Goal: Task Accomplishment & Management: Use online tool/utility

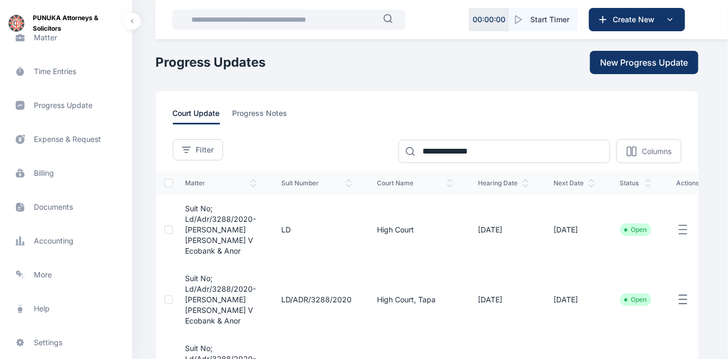
scroll to position [217, 0]
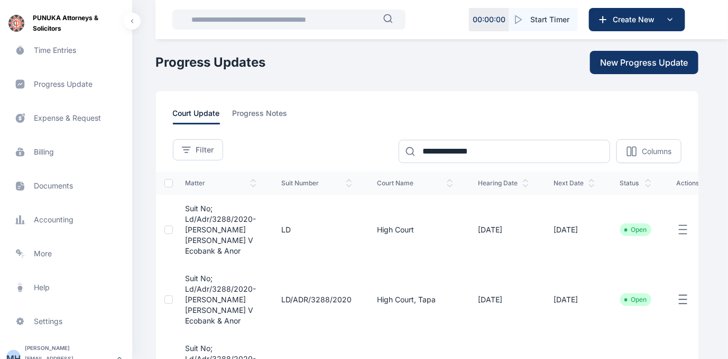
click at [58, 216] on span "Accounting accounting accounting" at bounding box center [66, 219] width 120 height 25
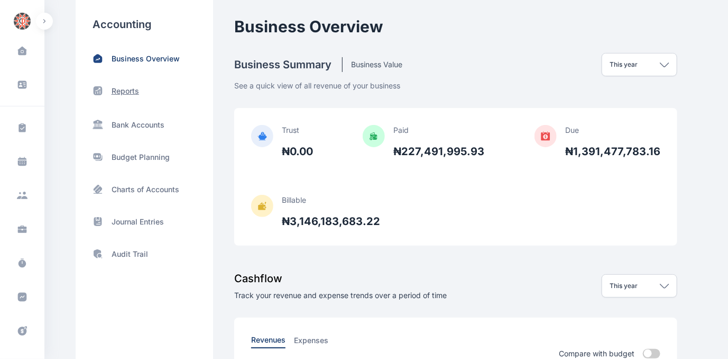
click at [123, 87] on p "Reports" at bounding box center [126, 91] width 28 height 11
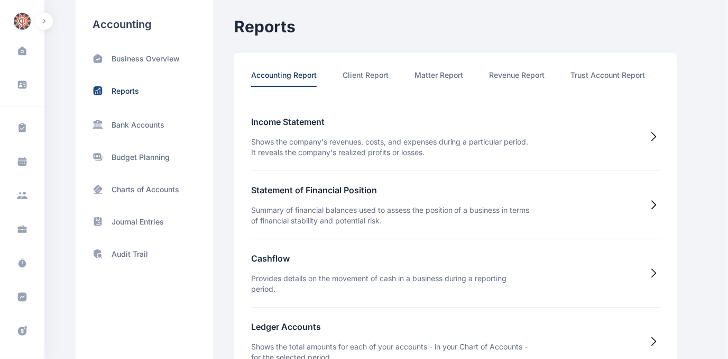
scroll to position [0, 55]
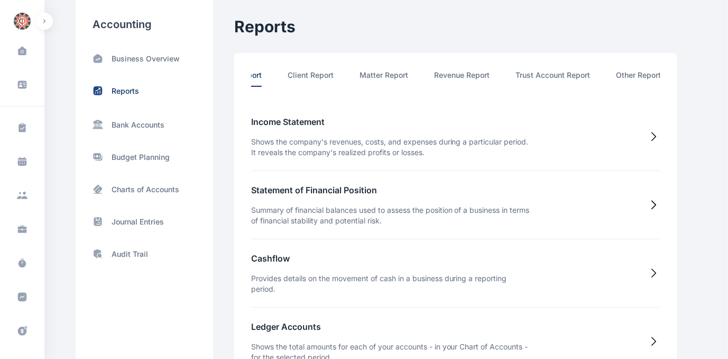
click at [648, 72] on li "Other Report" at bounding box center [639, 78] width 45 height 17
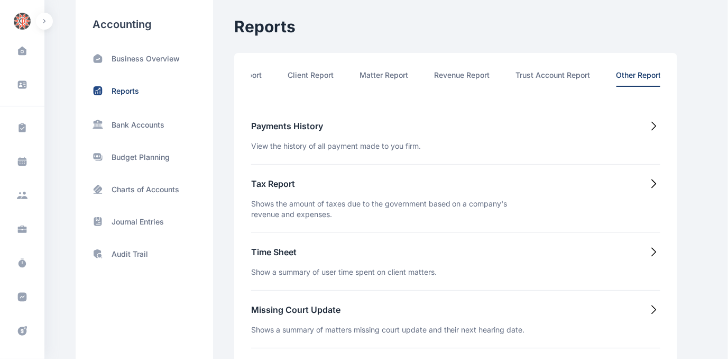
click at [267, 254] on h5 "Time Sheet" at bounding box center [344, 251] width 186 height 13
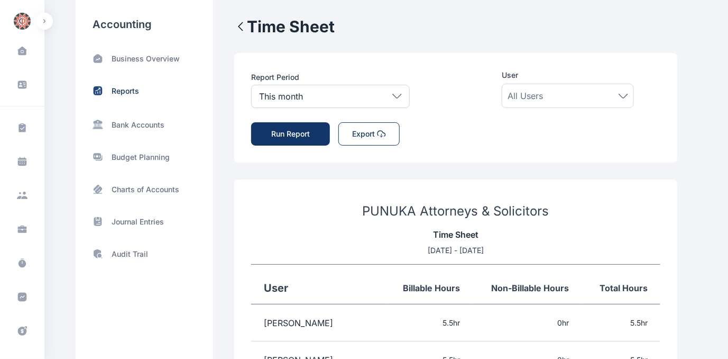
click at [394, 91] on div "This month" at bounding box center [330, 96] width 159 height 23
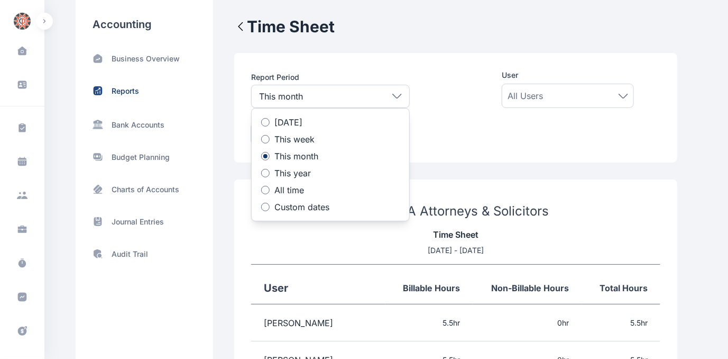
click at [267, 207] on div at bounding box center [265, 207] width 8 height 8
click at [309, 244] on icon at bounding box center [309, 244] width 0 height 0
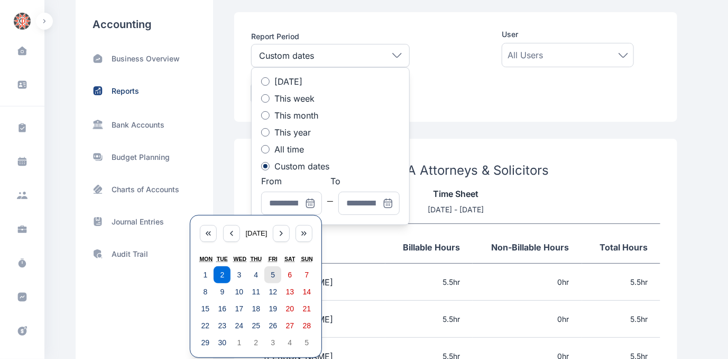
scroll to position [96, 0]
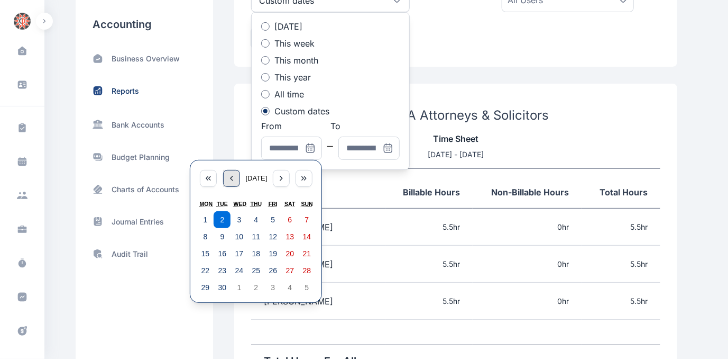
click at [230, 174] on icon "button" at bounding box center [231, 178] width 8 height 8
click at [202, 285] on abbr "25" at bounding box center [206, 287] width 8 height 8
type input "**********"
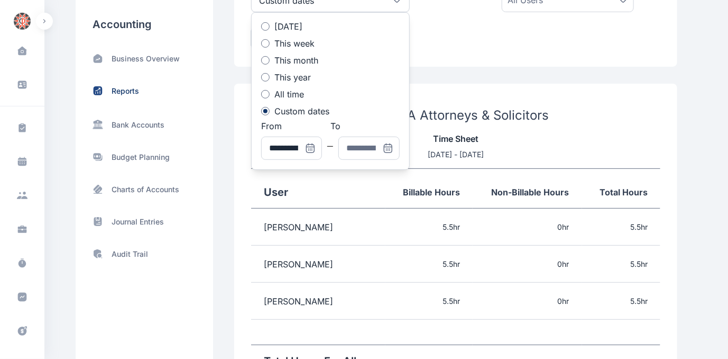
click at [390, 144] on icon at bounding box center [388, 148] width 11 height 11
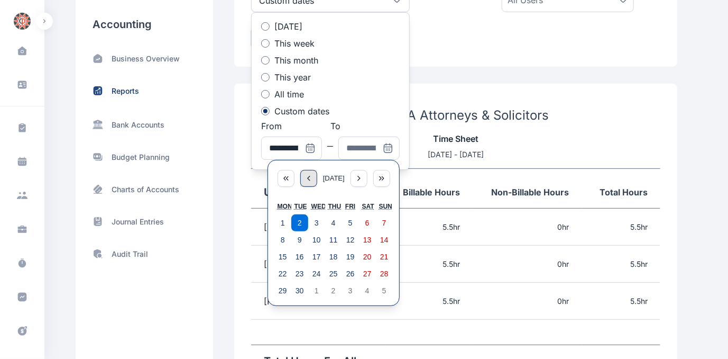
click at [309, 175] on icon "button" at bounding box center [309, 178] width 8 height 8
click at [384, 290] on abbr "31" at bounding box center [384, 290] width 8 height 8
type input "**********"
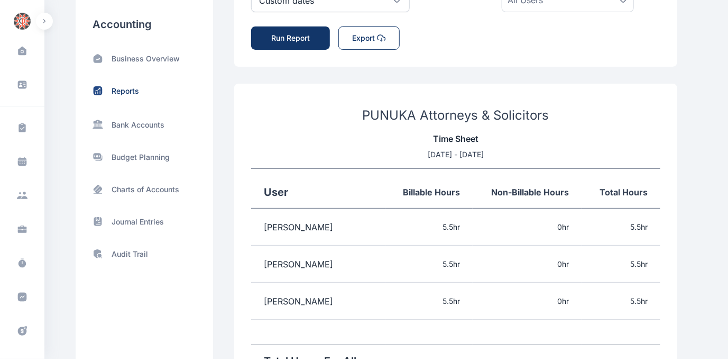
click at [443, 51] on div "**********" at bounding box center [455, 11] width 443 height 109
click at [281, 37] on button "Run Report" at bounding box center [290, 37] width 79 height 23
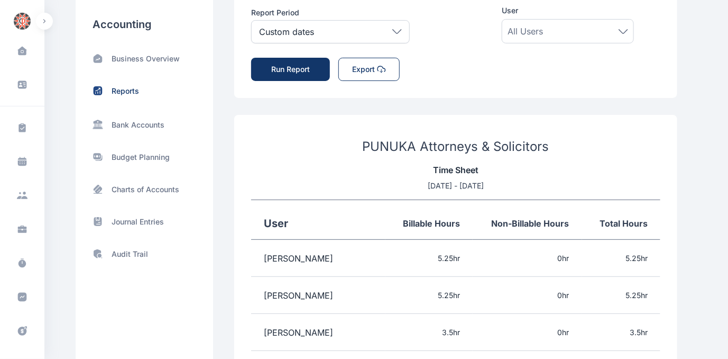
scroll to position [0, 0]
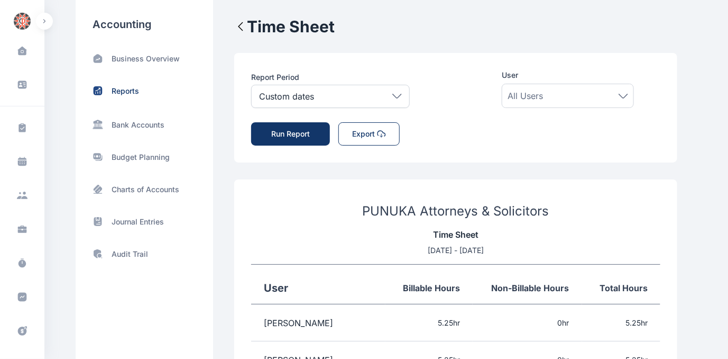
click at [369, 132] on button "Export" at bounding box center [369, 133] width 61 height 23
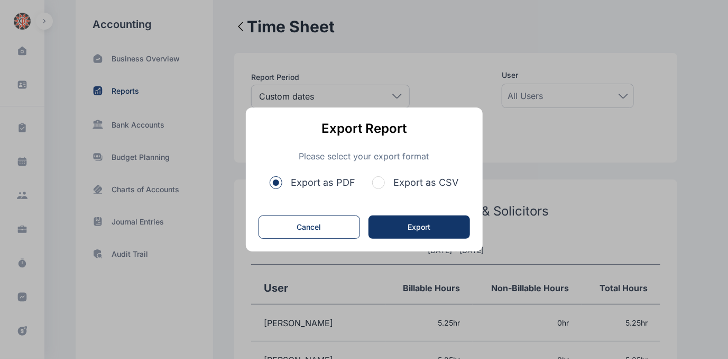
click at [388, 185] on button "Export as CSV" at bounding box center [415, 182] width 86 height 15
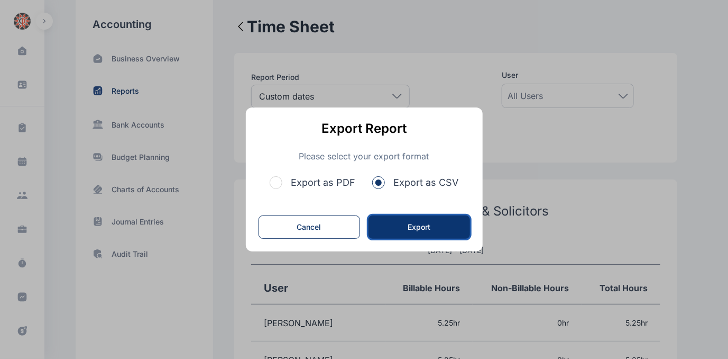
click at [417, 231] on button "Export" at bounding box center [420, 226] width 102 height 23
